Goal: Navigation & Orientation: Find specific page/section

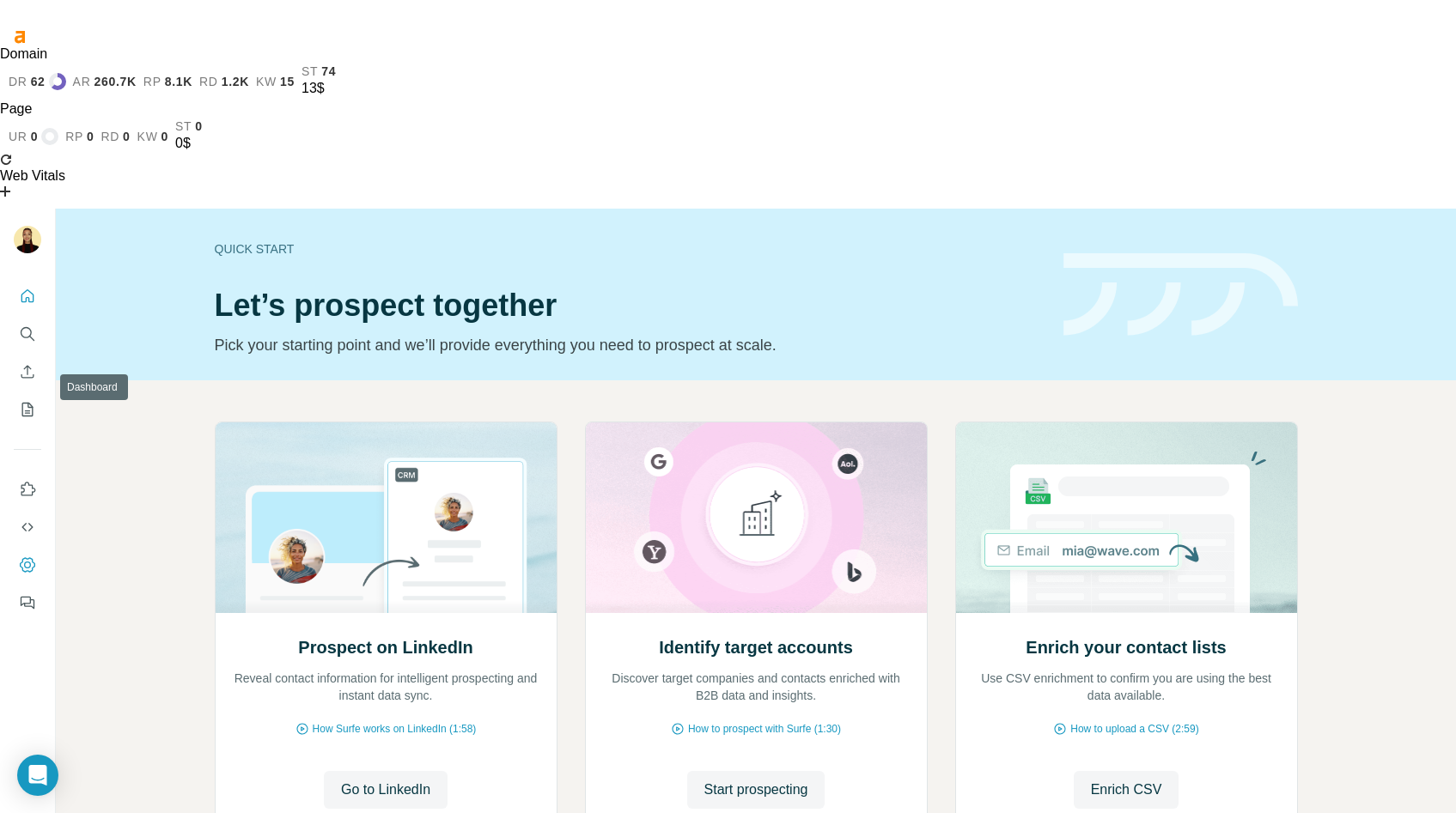
click at [32, 550] on button "Dashboard" at bounding box center [27, 565] width 27 height 31
click at [26, 550] on button "Dashboard" at bounding box center [27, 565] width 27 height 31
